Goal: Task Accomplishment & Management: Use online tool/utility

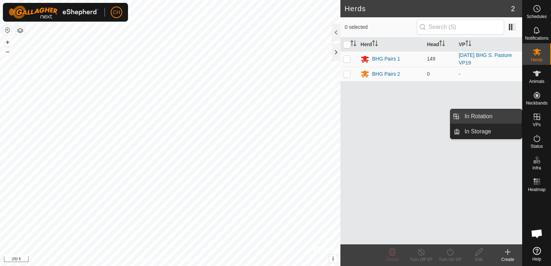
click at [499, 119] on link "In Rotation" at bounding box center [491, 116] width 62 height 14
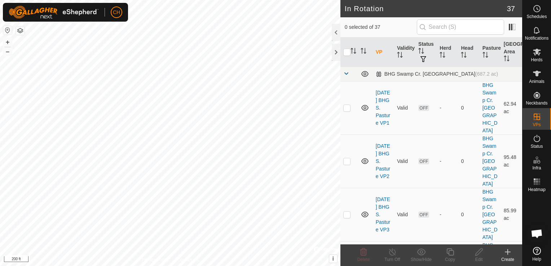
click at [509, 254] on icon at bounding box center [508, 252] width 9 height 9
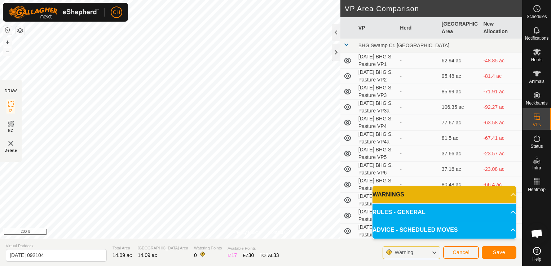
click at [508, 196] on p-accordion-header "WARNINGS" at bounding box center [445, 194] width 144 height 17
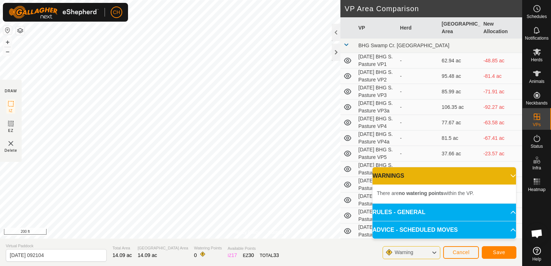
click at [508, 175] on p-accordion-header "WARNINGS" at bounding box center [445, 175] width 144 height 17
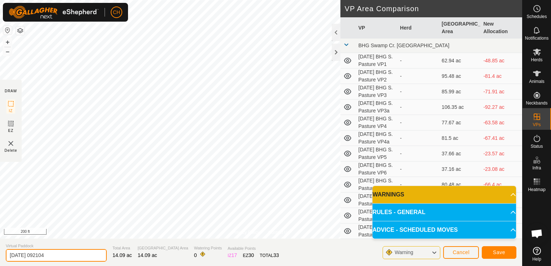
click at [67, 258] on input "[DATE] 092104" at bounding box center [56, 255] width 101 height 13
type input "[DATE] BHG S. Pasture VP19a"
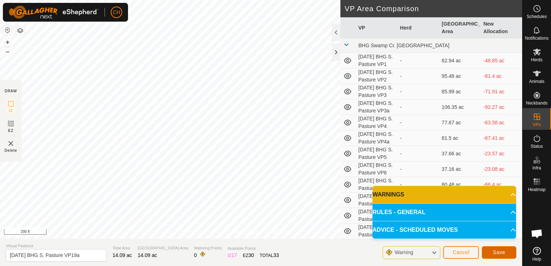
click at [498, 253] on span "Save" at bounding box center [499, 253] width 12 height 6
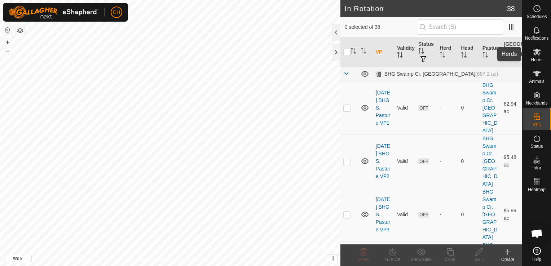
click at [538, 56] on es-mob-svg-icon at bounding box center [537, 52] width 13 height 12
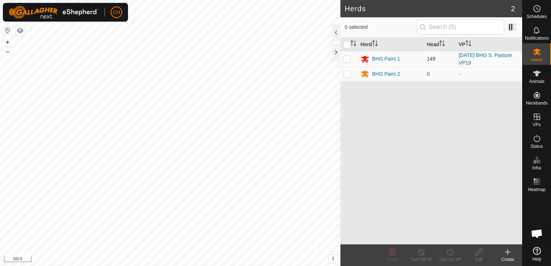
click at [345, 59] on p-checkbox at bounding box center [347, 59] width 7 height 6
checkbox input "true"
click at [445, 252] on turn-on-svg-icon at bounding box center [450, 252] width 29 height 9
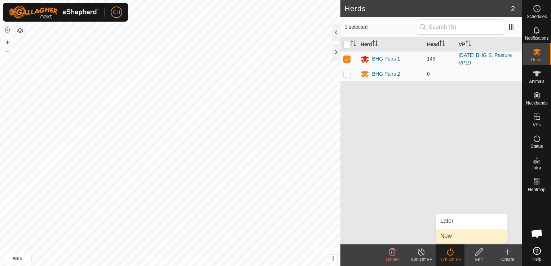
click at [454, 237] on link "Now" at bounding box center [471, 236] width 71 height 14
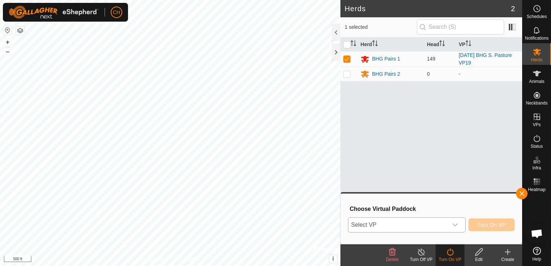
click at [458, 226] on icon "dropdown trigger" at bounding box center [455, 225] width 6 height 6
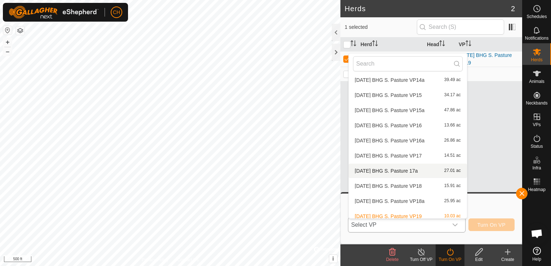
scroll to position [464, 0]
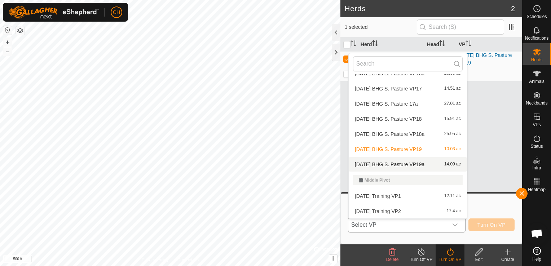
click at [422, 165] on li "[DATE] BHG S. Pasture VP19a 14.09 ac" at bounding box center [408, 164] width 118 height 14
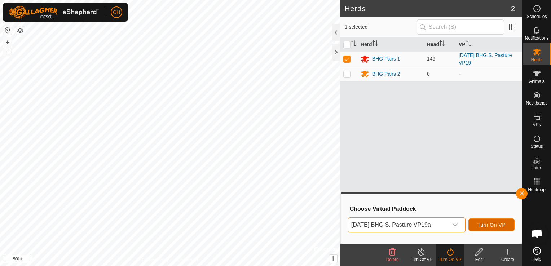
click at [488, 223] on span "Turn On VP" at bounding box center [492, 225] width 28 height 6
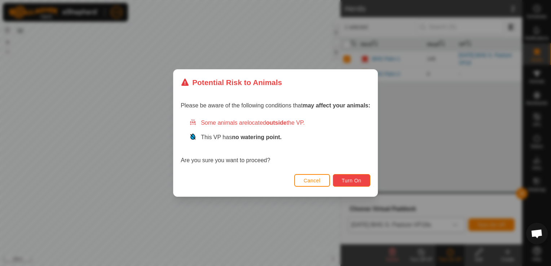
click at [359, 181] on span "Turn On" at bounding box center [351, 181] width 19 height 6
